Goal: Information Seeking & Learning: Learn about a topic

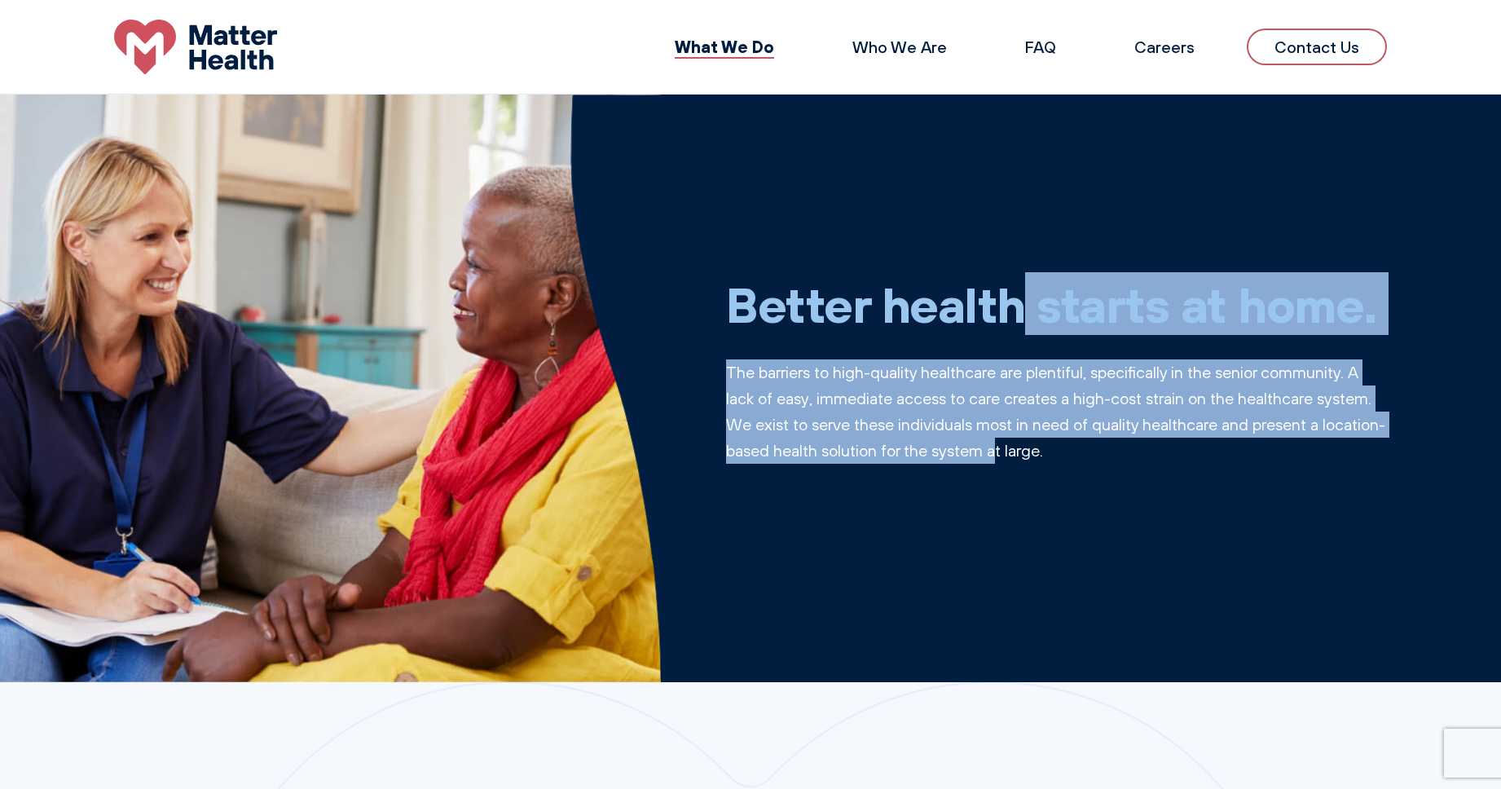
drag, startPoint x: 813, startPoint y: 295, endPoint x: 1075, endPoint y: 456, distance: 308.1
click at [1075, 456] on div "Better health starts at home. The barriers to high-quality healthcare are plent…" at bounding box center [1056, 389] width 661 height 306
click at [1075, 456] on p "The barriers to high-quality healthcare are plentiful, specifically in the seni…" at bounding box center [1056, 411] width 661 height 104
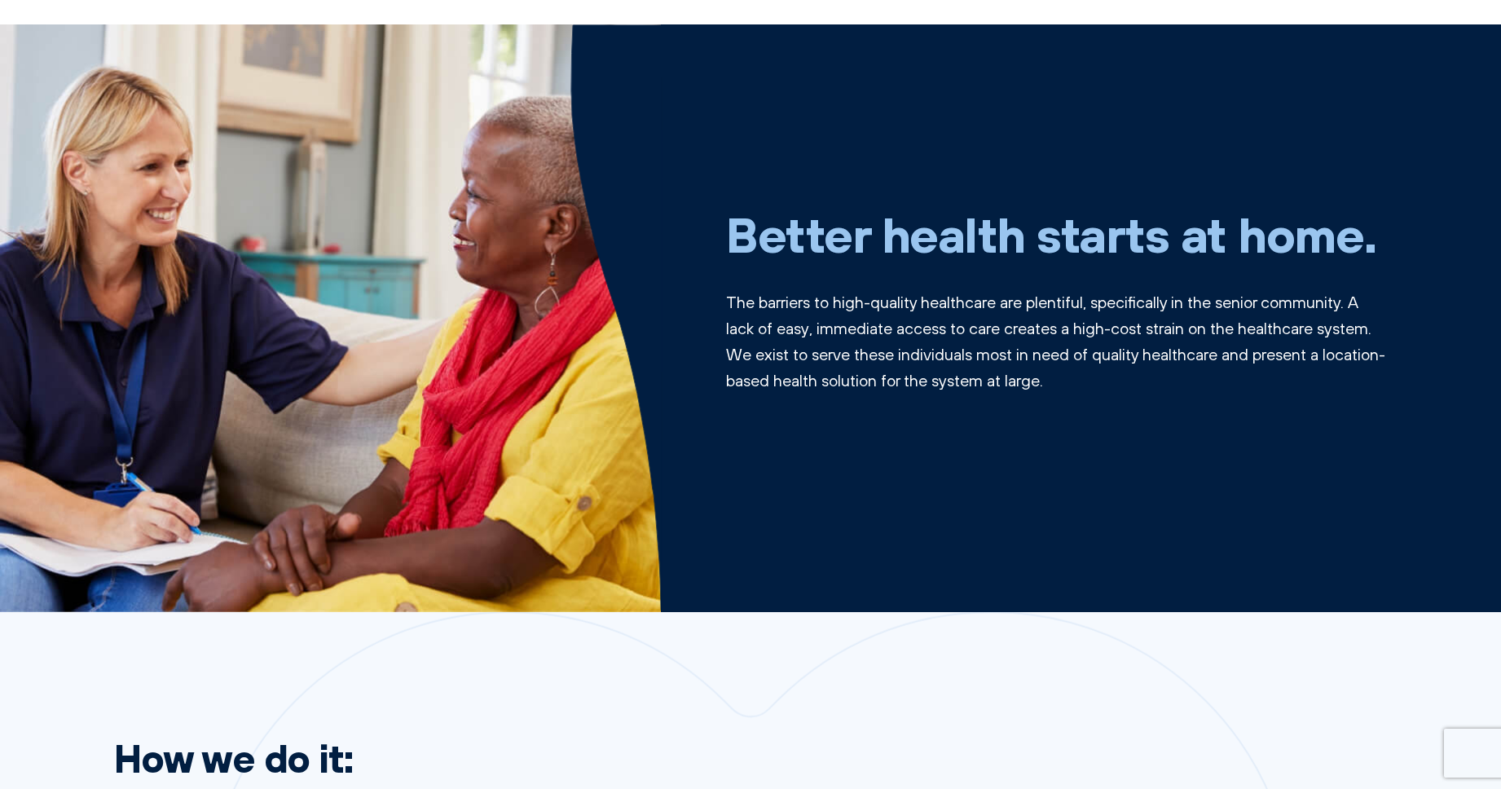
scroll to position [99, 0]
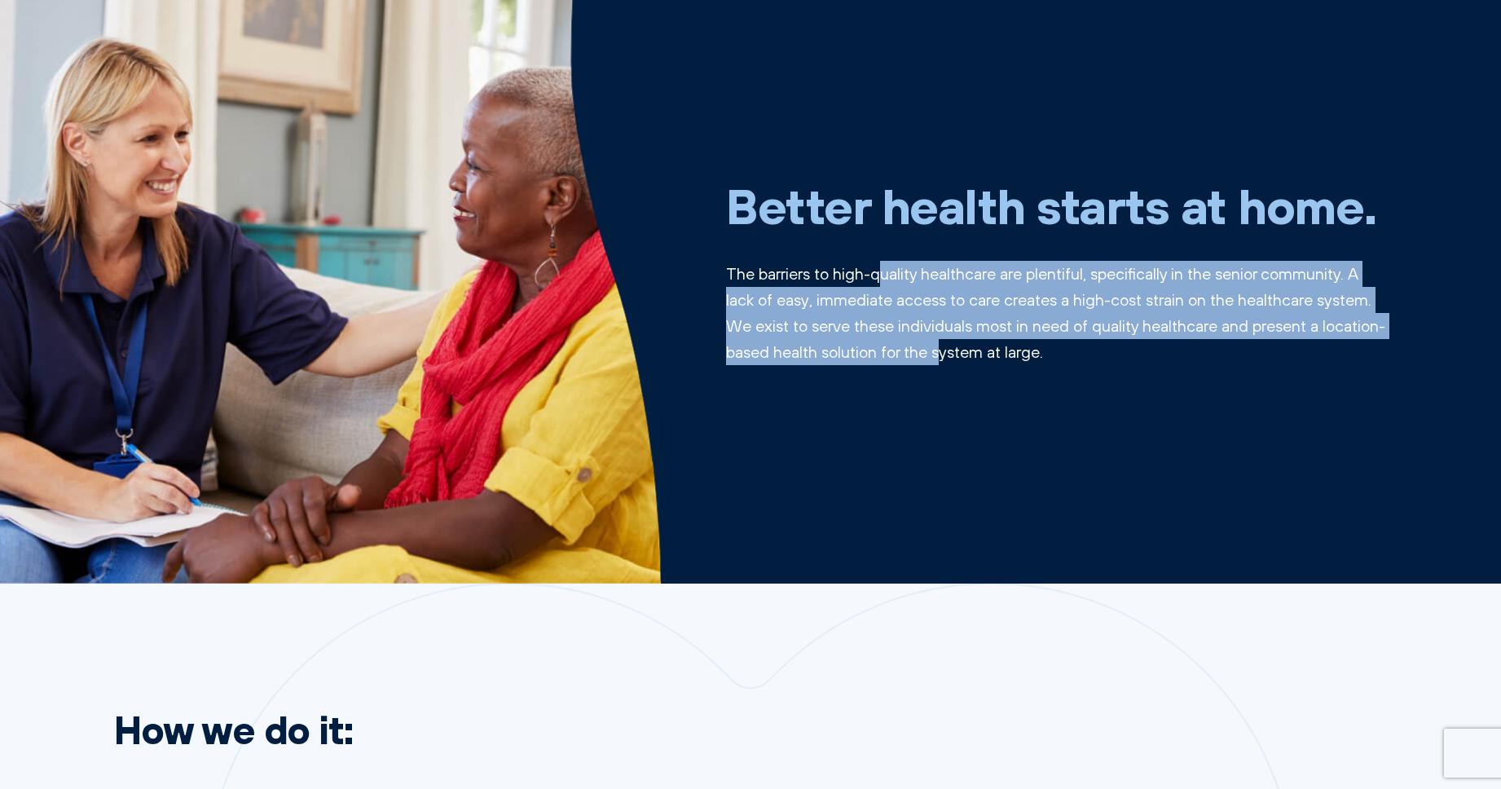
drag, startPoint x: 875, startPoint y: 267, endPoint x: 1010, endPoint y: 351, distance: 158.5
click at [1010, 351] on p "The barriers to high-quality healthcare are plentiful, specifically in the seni…" at bounding box center [1056, 313] width 661 height 104
drag, startPoint x: 1069, startPoint y: 341, endPoint x: 777, endPoint y: 275, distance: 298.9
click at [777, 275] on p "The barriers to high-quality healthcare are plentiful, specifically in the seni…" at bounding box center [1056, 313] width 661 height 104
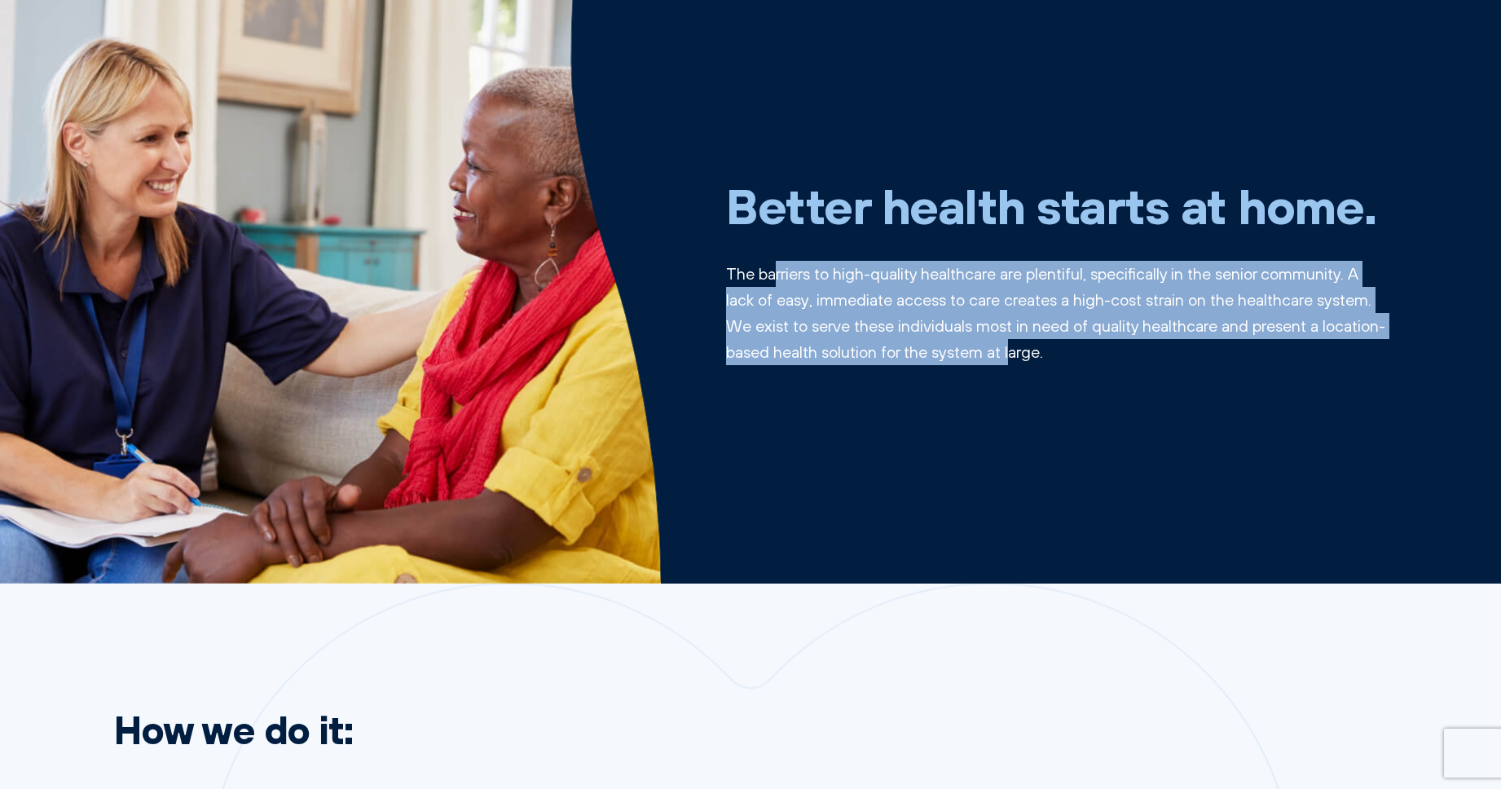
click at [777, 275] on p "The barriers to high-quality healthcare are plentiful, specifically in the seni…" at bounding box center [1056, 313] width 661 height 104
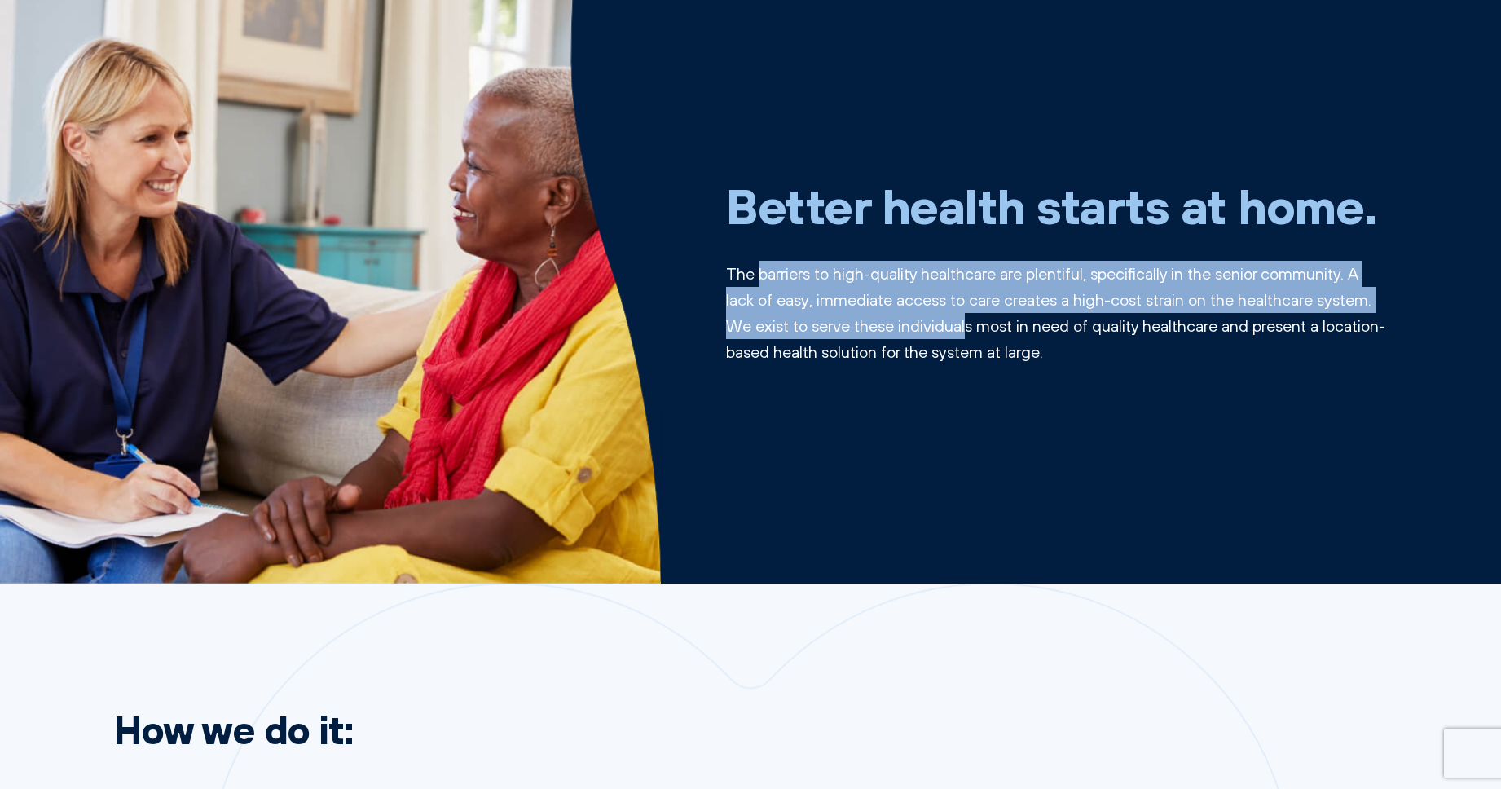
drag, startPoint x: 760, startPoint y: 274, endPoint x: 965, endPoint y: 330, distance: 212.9
click at [965, 330] on p "The barriers to high-quality healthcare are plentiful, specifically in the seni…" at bounding box center [1056, 313] width 661 height 104
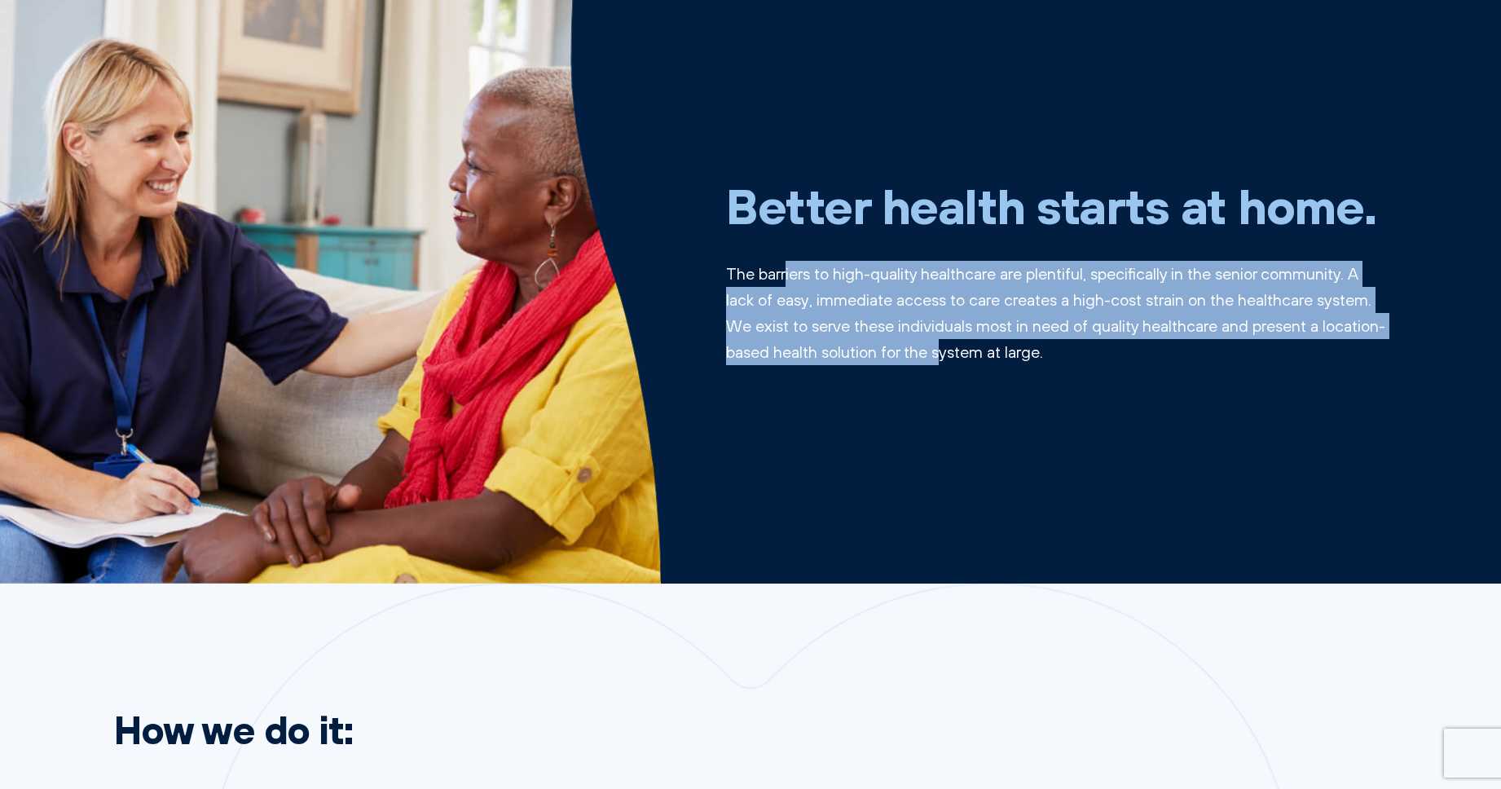
drag, startPoint x: 1008, startPoint y: 346, endPoint x: 788, endPoint y: 274, distance: 231.7
click at [788, 274] on p "The barriers to high-quality healthcare are plentiful, specifically in the seni…" at bounding box center [1056, 313] width 661 height 104
drag, startPoint x: 773, startPoint y: 268, endPoint x: 1018, endPoint y: 346, distance: 257.5
click at [1018, 346] on p "The barriers to high-quality healthcare are plentiful, specifically in the seni…" at bounding box center [1056, 313] width 661 height 104
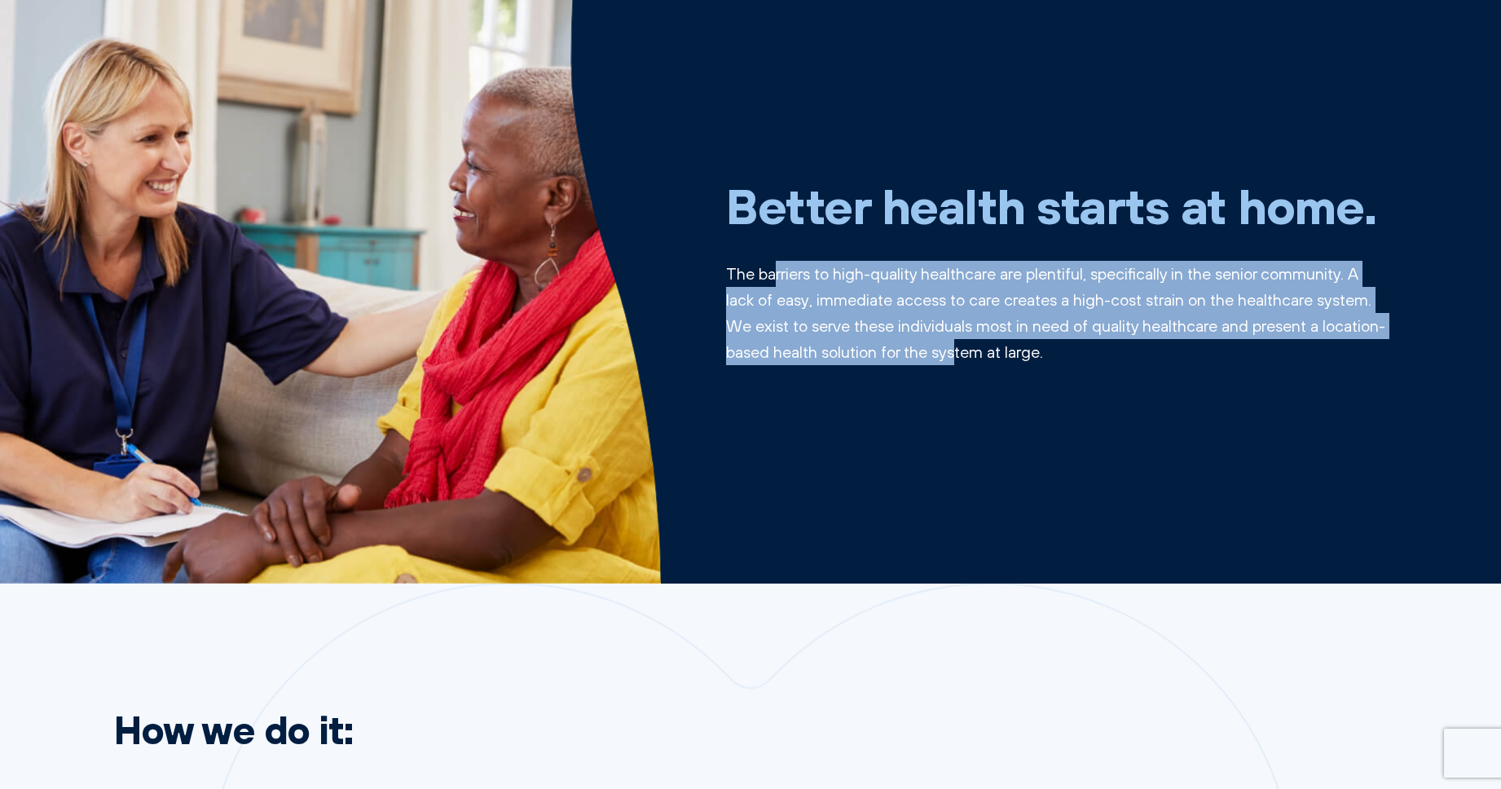
click at [1018, 346] on p "The barriers to high-quality healthcare are plentiful, specifically in the seni…" at bounding box center [1056, 313] width 661 height 104
drag, startPoint x: 1023, startPoint y: 355, endPoint x: 780, endPoint y: 271, distance: 257.2
click at [781, 271] on p "The barriers to high-quality healthcare are plentiful, specifically in the seni…" at bounding box center [1056, 313] width 661 height 104
click at [780, 271] on p "The barriers to high-quality healthcare are plentiful, specifically in the seni…" at bounding box center [1056, 313] width 661 height 104
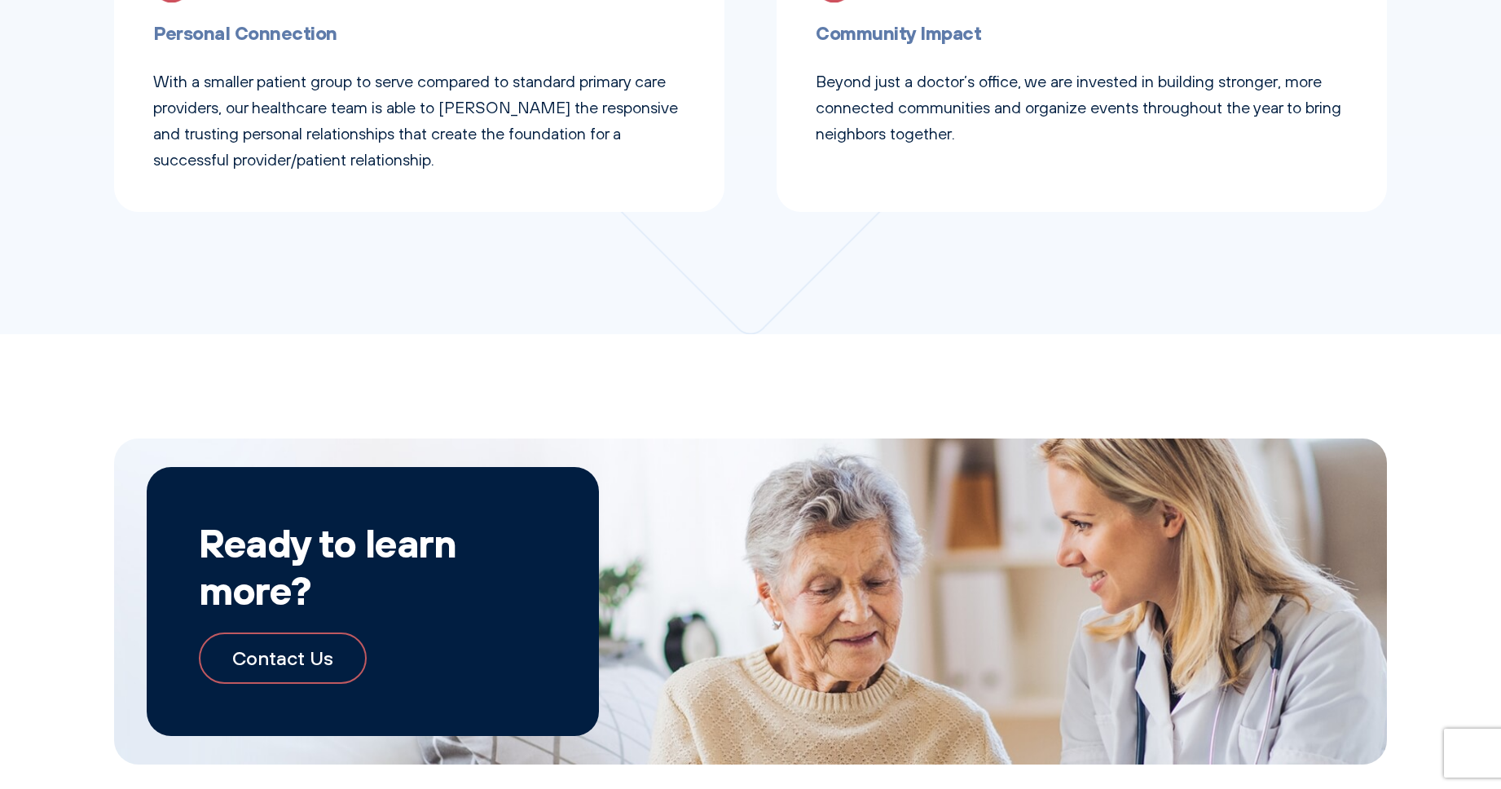
scroll to position [1726, 0]
